Goal: Task Accomplishment & Management: Manage account settings

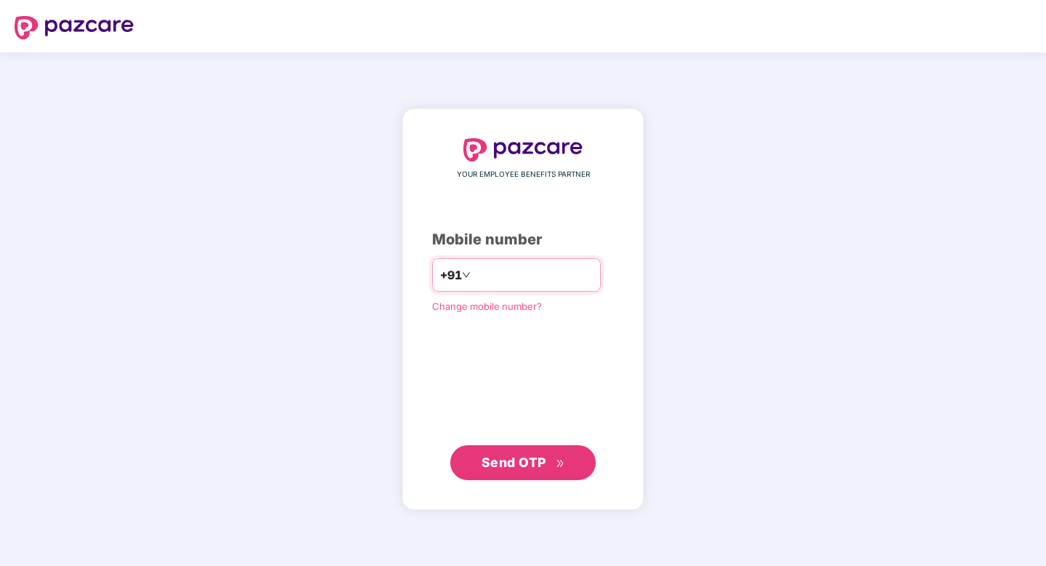
type input "**********"
click at [502, 462] on span "Send OTP" at bounding box center [513, 461] width 65 height 15
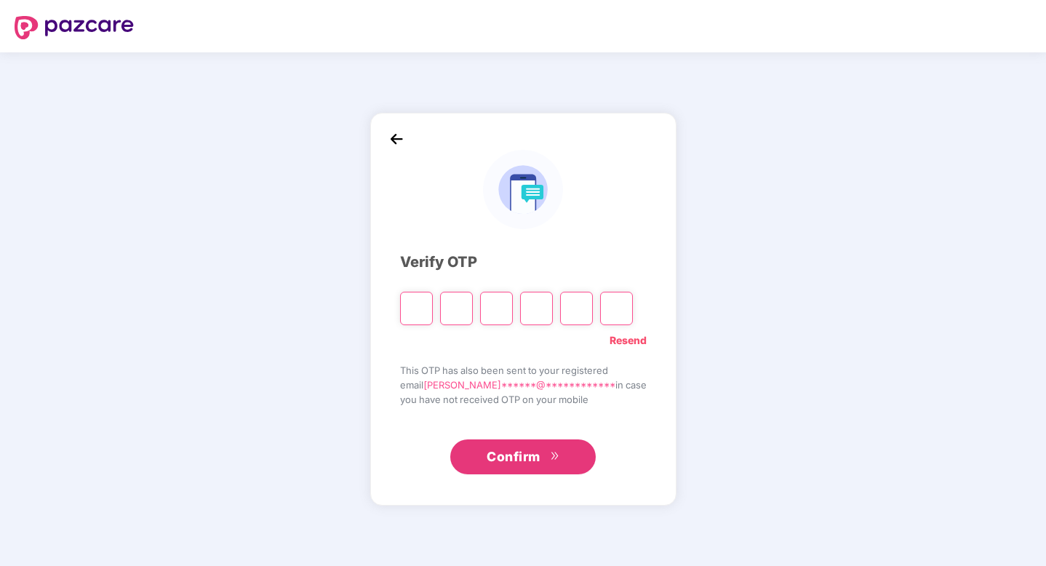
paste input "*"
type input "*"
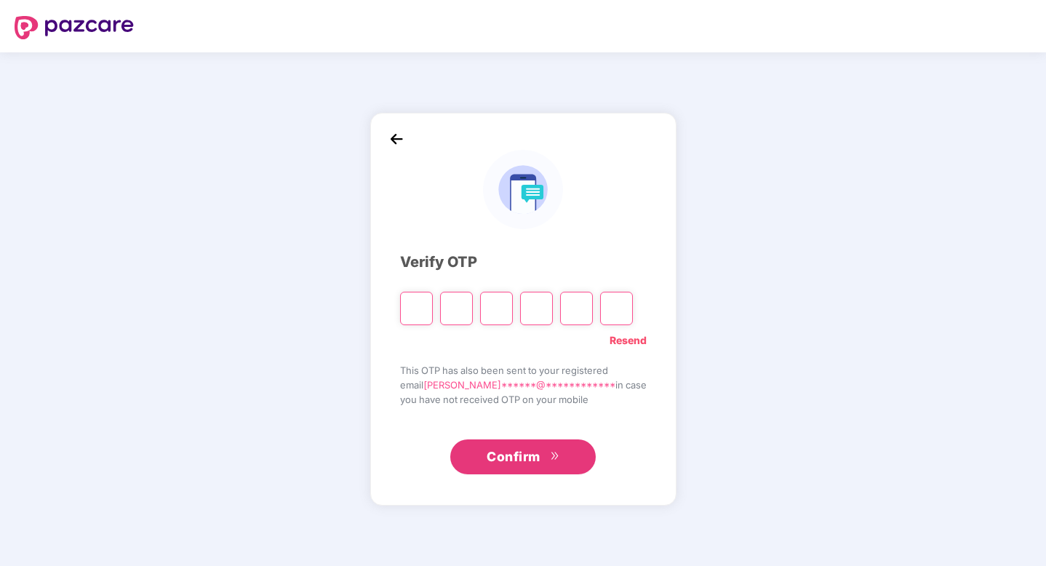
type input "*"
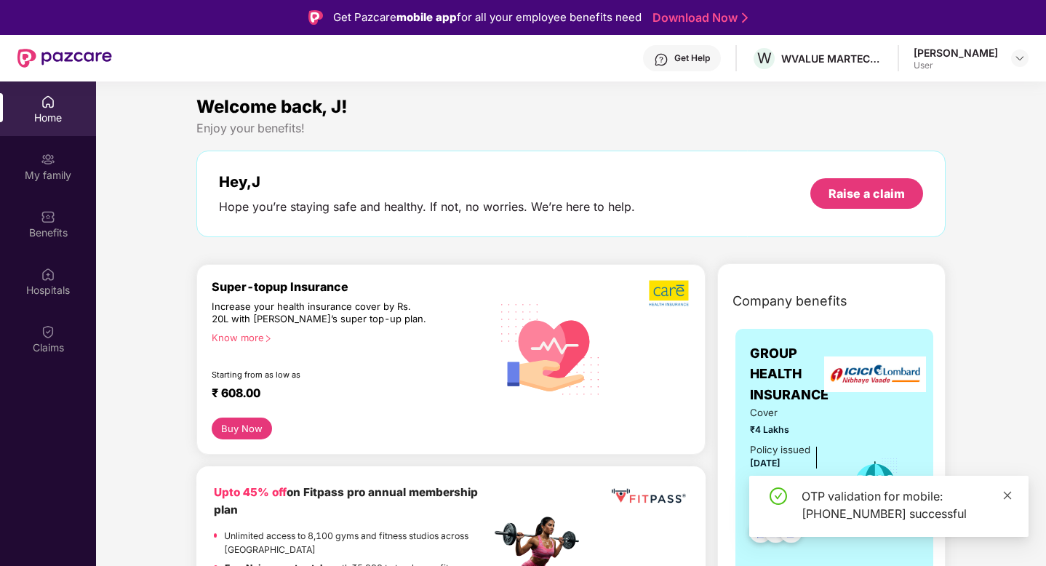
click at [1010, 495] on icon "close" at bounding box center [1007, 495] width 10 height 10
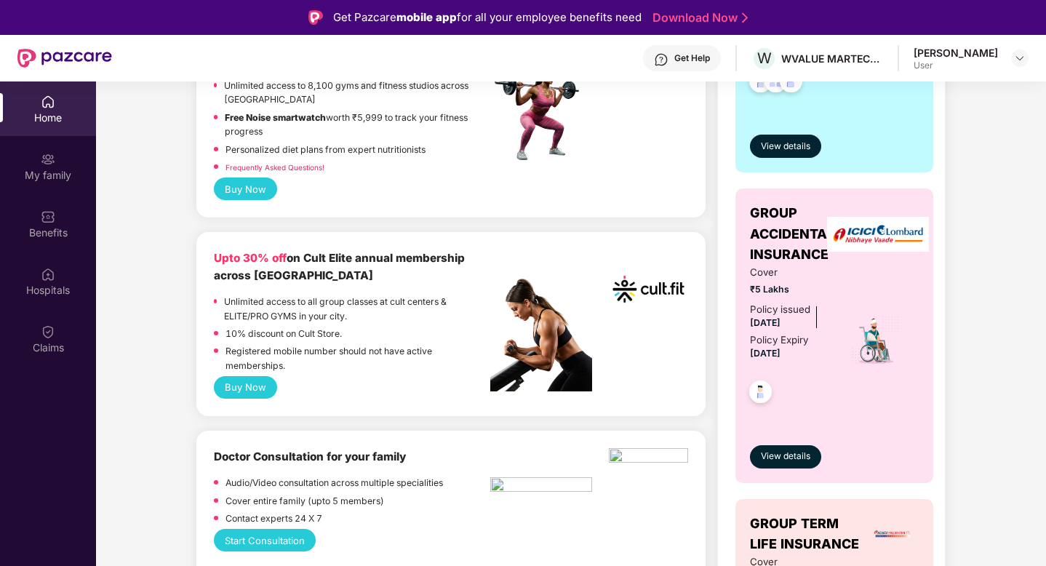
scroll to position [457, 0]
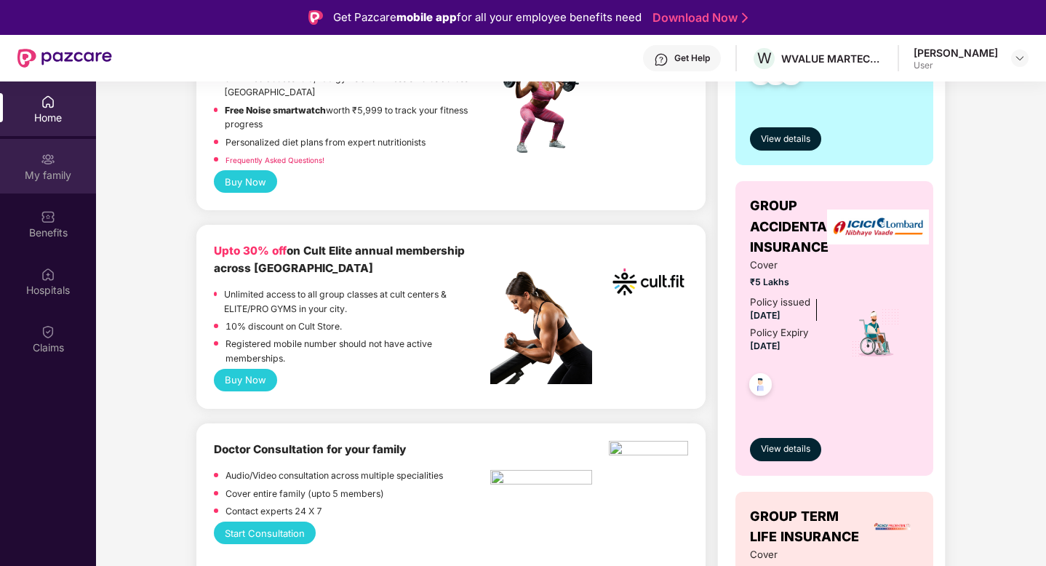
click at [59, 172] on div "My family" at bounding box center [48, 175] width 96 height 15
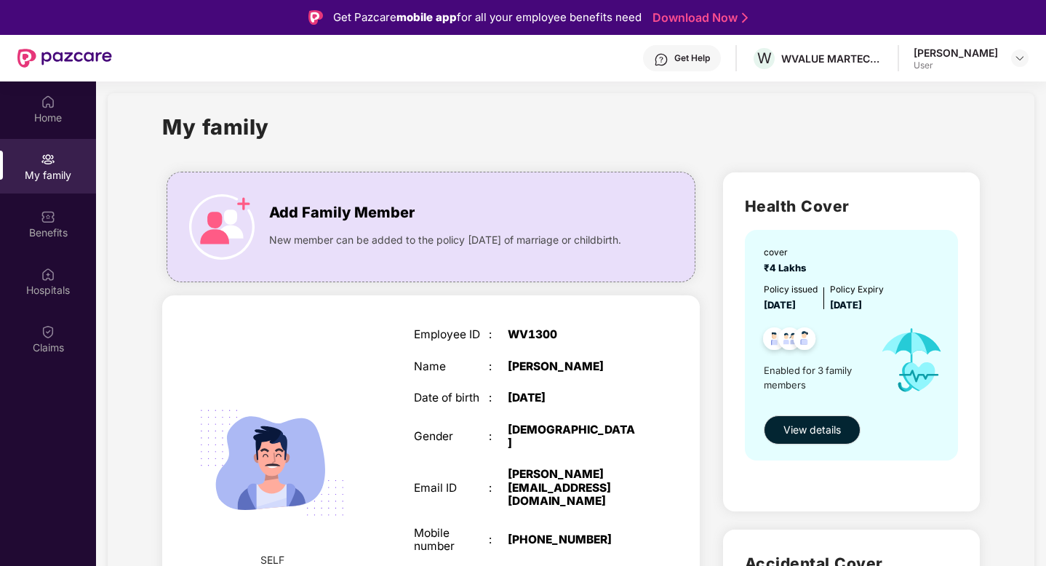
scroll to position [0, 0]
